Goal: Find specific page/section: Find specific page/section

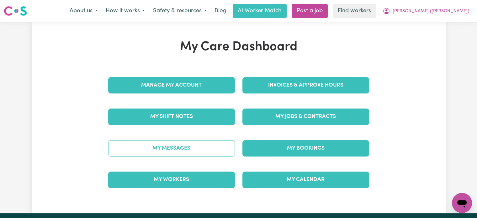
click at [181, 148] on link "My Messages" at bounding box center [171, 148] width 127 height 16
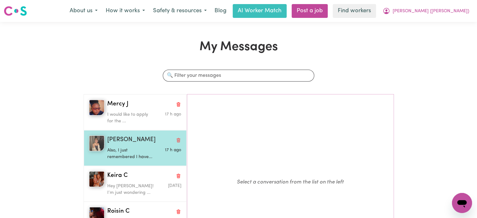
click at [134, 134] on div "[PERSON_NAME] Also, I just remembered I have... 17 h ago" at bounding box center [135, 148] width 103 height 36
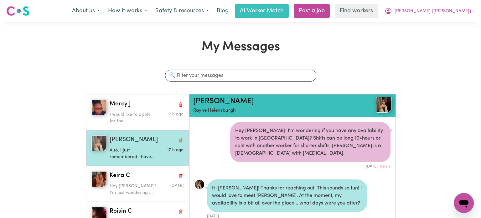
scroll to position [366, 0]
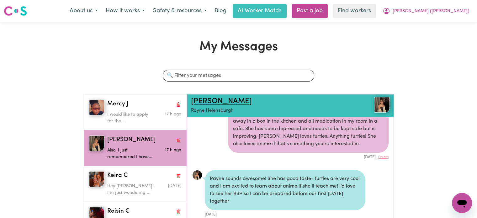
click at [195, 103] on link "[PERSON_NAME]" at bounding box center [221, 101] width 61 height 8
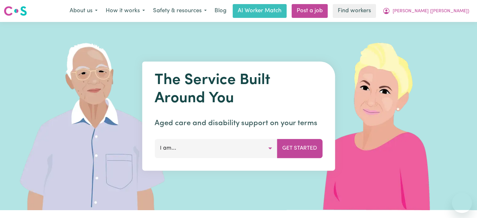
click at [442, 14] on span "[PERSON_NAME] ([PERSON_NAME])" at bounding box center [430, 11] width 76 height 7
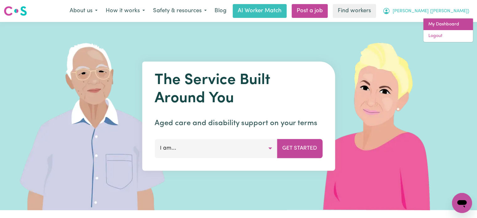
click at [443, 26] on link "My Dashboard" at bounding box center [448, 24] width 50 height 12
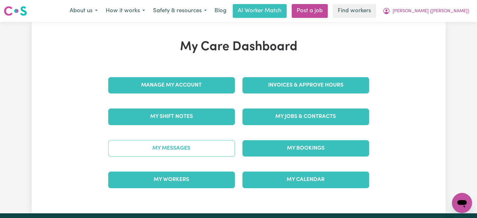
click at [205, 153] on link "My Messages" at bounding box center [171, 148] width 127 height 16
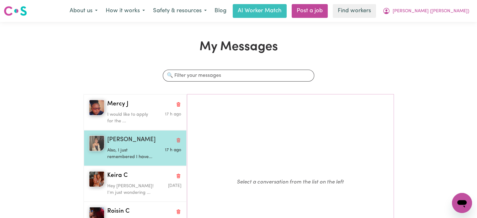
click at [137, 147] on p "Also, I just remembered I have..." at bounding box center [131, 153] width 49 height 13
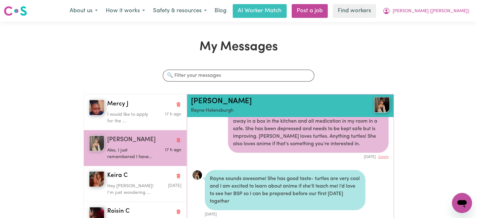
scroll to position [303, 0]
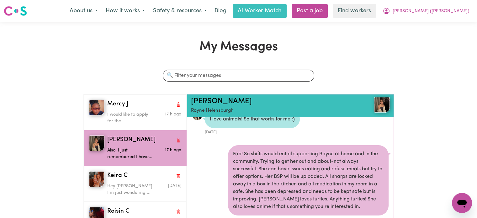
click at [381, 106] on img at bounding box center [382, 105] width 16 height 16
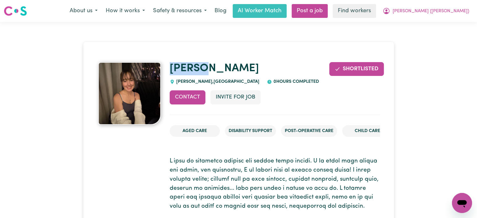
drag, startPoint x: 216, startPoint y: 68, endPoint x: 169, endPoint y: 66, distance: 46.4
copy link "Rachel"
click at [443, 10] on span "[PERSON_NAME] ([PERSON_NAME])" at bounding box center [430, 11] width 76 height 7
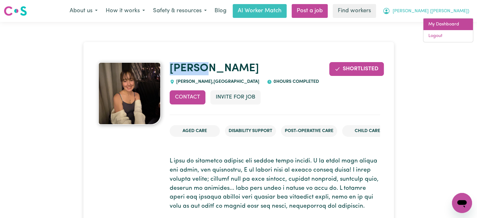
click at [443, 20] on link "My Dashboard" at bounding box center [448, 24] width 50 height 12
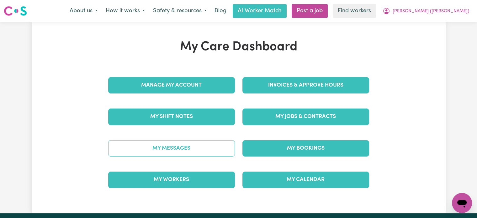
click at [191, 152] on link "My Messages" at bounding box center [171, 148] width 127 height 16
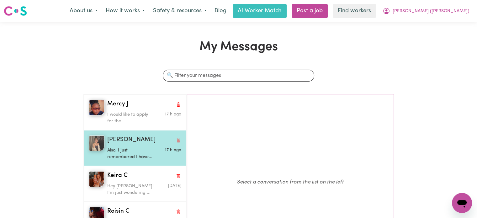
click at [130, 144] on div "Also, I just remembered I have..." at bounding box center [131, 152] width 49 height 16
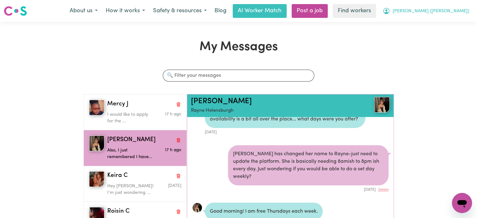
click at [456, 15] on button "[PERSON_NAME] ([PERSON_NAME])" at bounding box center [425, 10] width 95 height 13
click at [454, 22] on link "My Dashboard" at bounding box center [448, 24] width 50 height 12
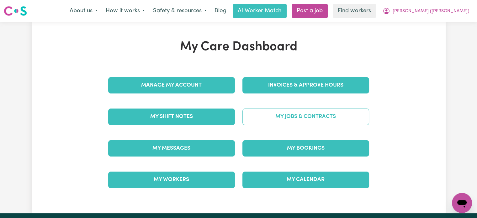
click at [330, 116] on link "My Jobs & Contracts" at bounding box center [305, 116] width 127 height 16
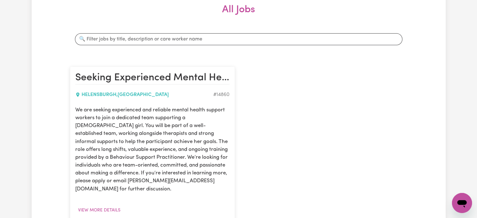
scroll to position [94, 0]
